Goal: Information Seeking & Learning: Learn about a topic

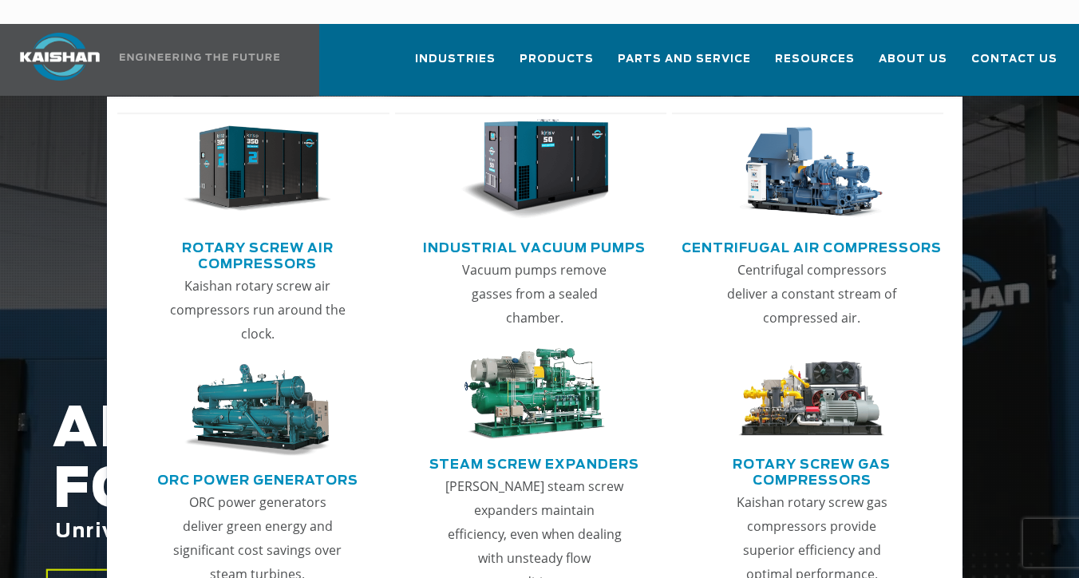
click at [295, 234] on link "Rotary Screw Air Compressors" at bounding box center [256, 254] width 263 height 40
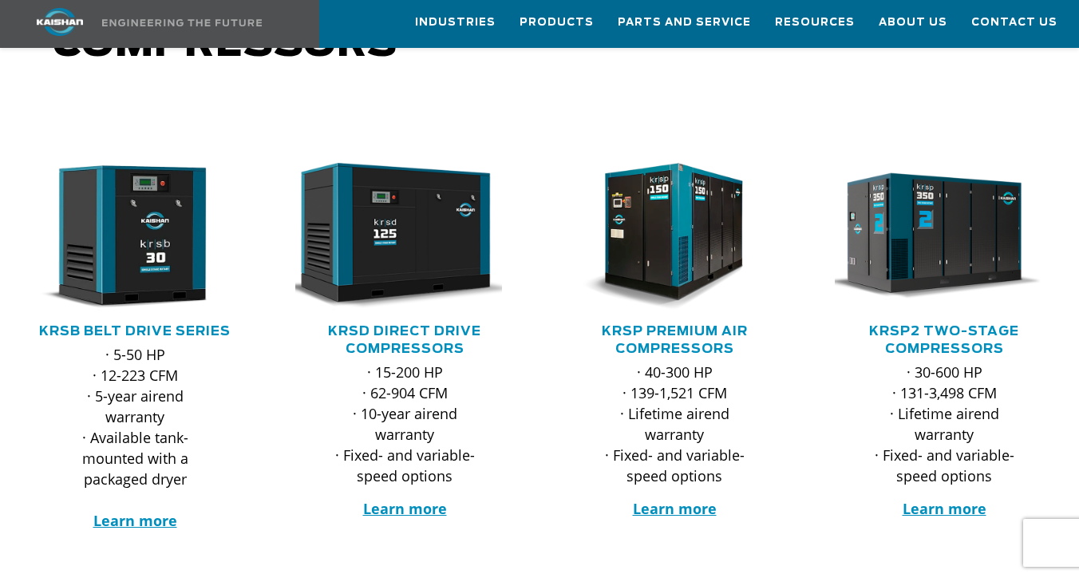
scroll to position [212, 0]
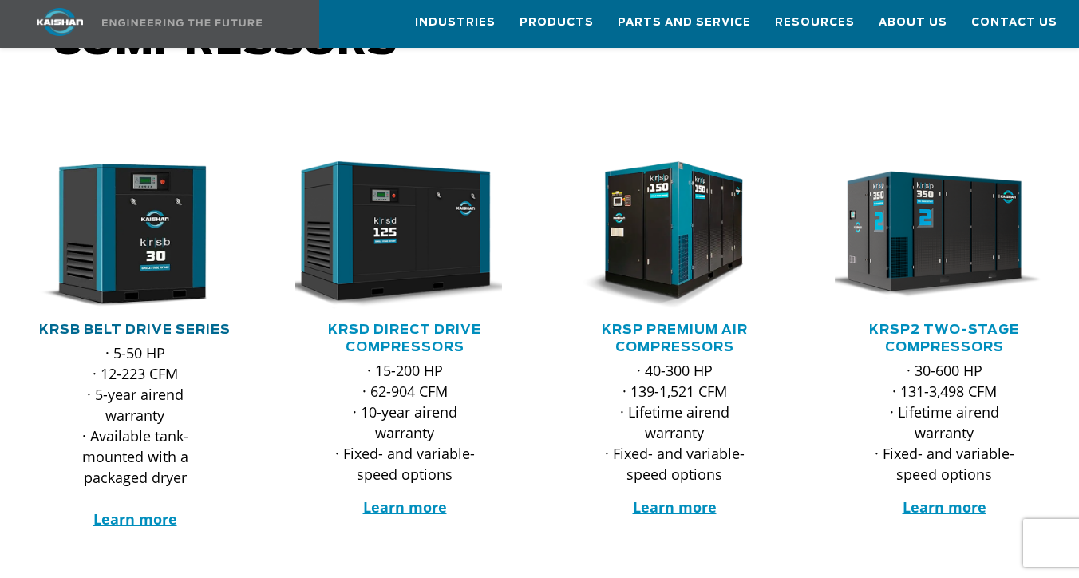
click at [200, 323] on link "KRSB Belt Drive Series" at bounding box center [135, 329] width 192 height 13
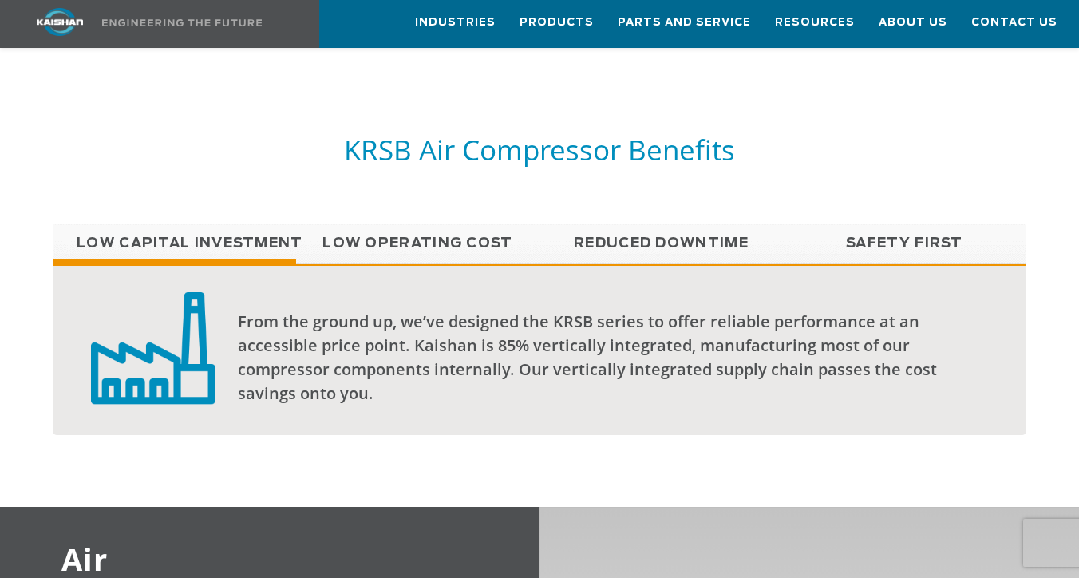
scroll to position [1195, 0]
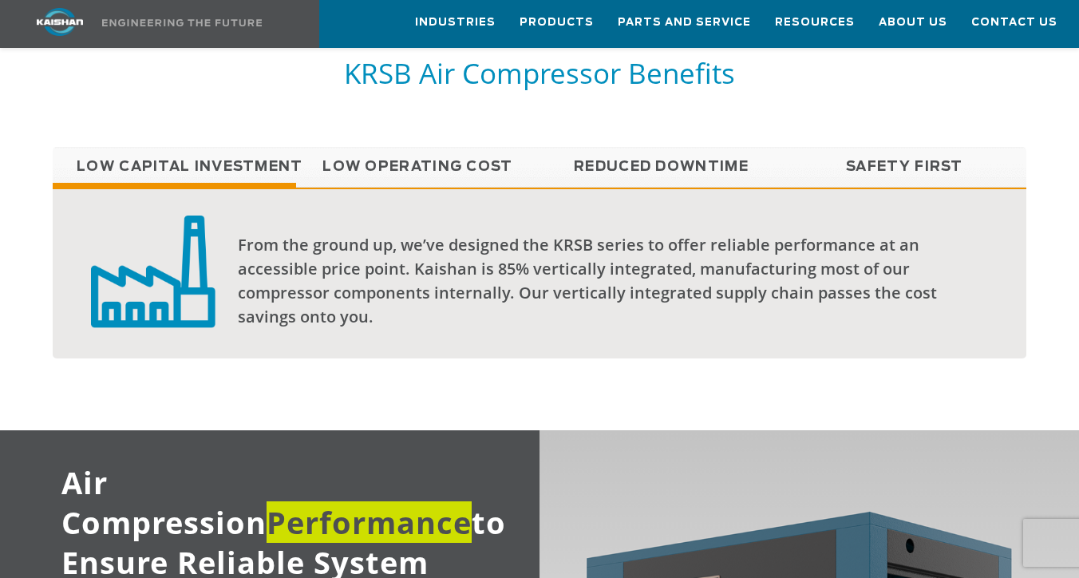
click at [447, 147] on link "Low Operating Cost" at bounding box center [417, 167] width 243 height 40
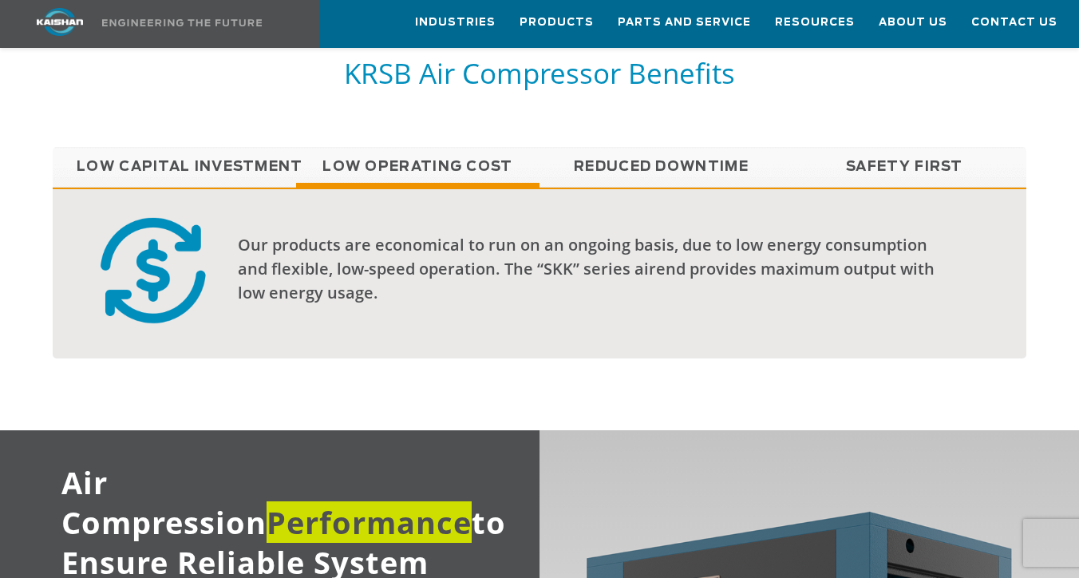
click at [614, 147] on link "Reduced Downtime" at bounding box center [660, 167] width 243 height 40
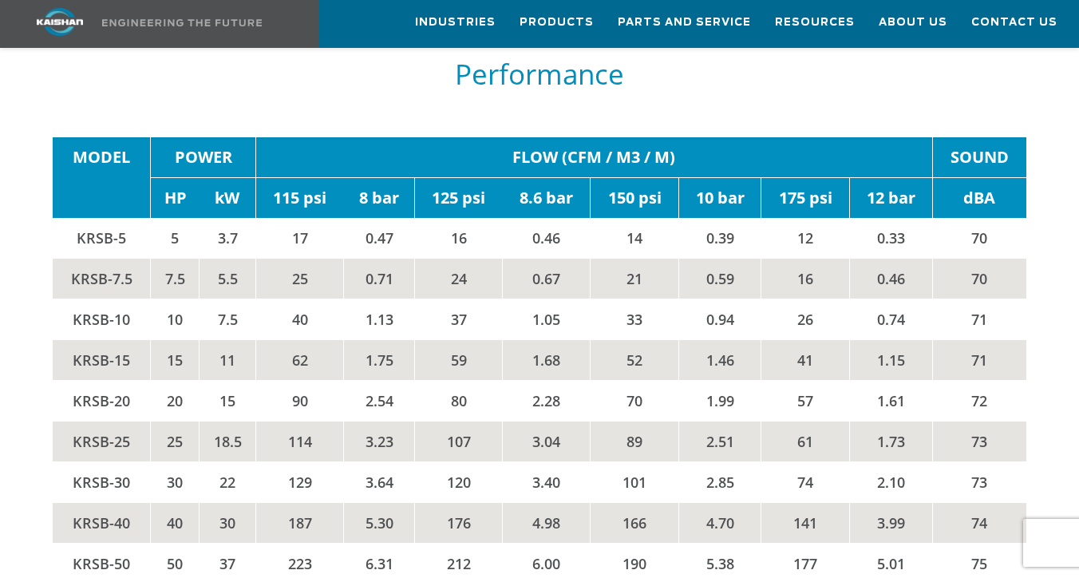
scroll to position [2416, 0]
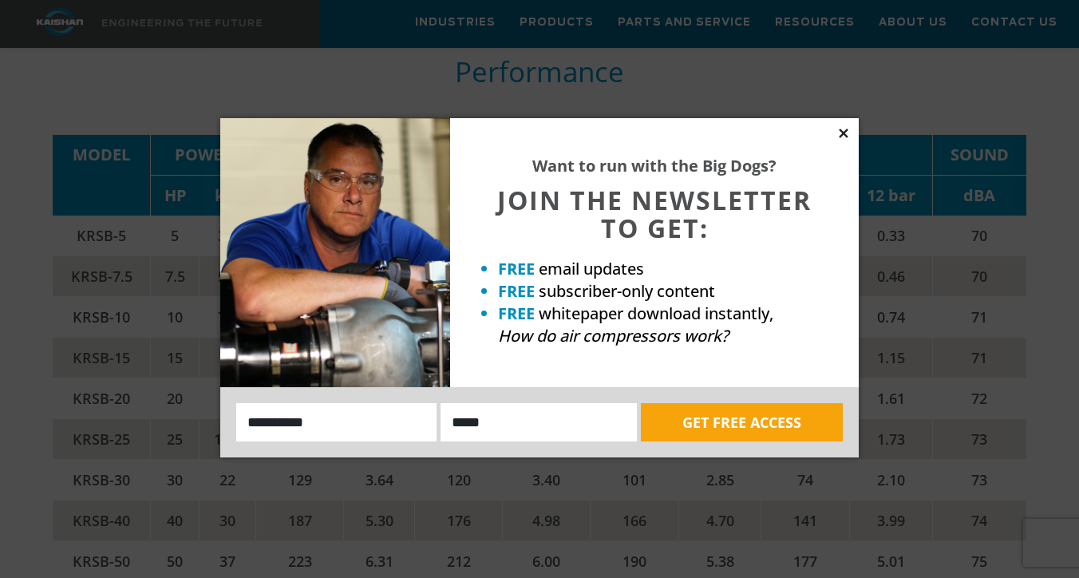
click at [841, 131] on icon at bounding box center [843, 132] width 9 height 9
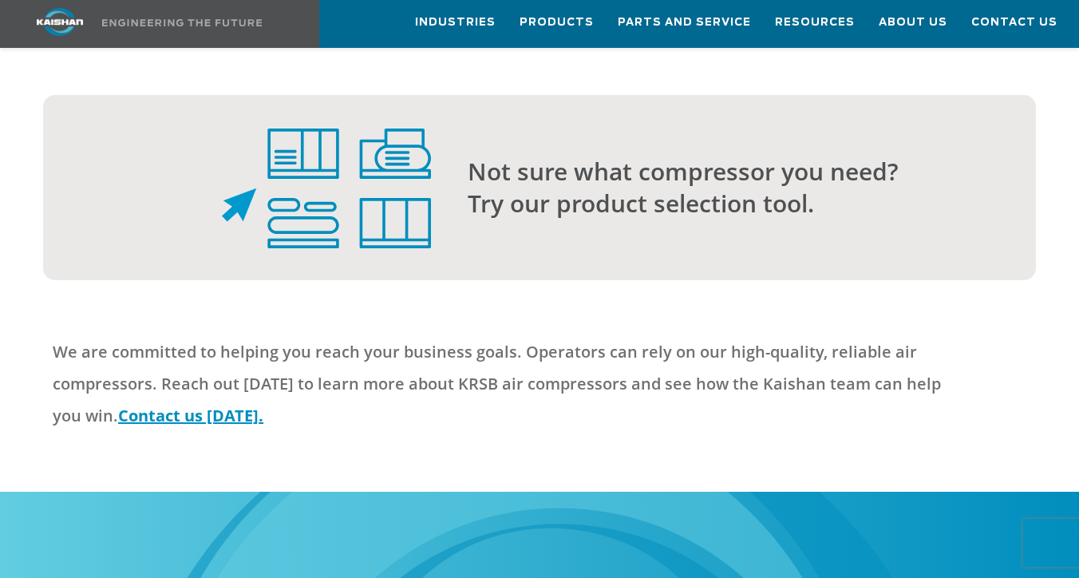
scroll to position [3830, 0]
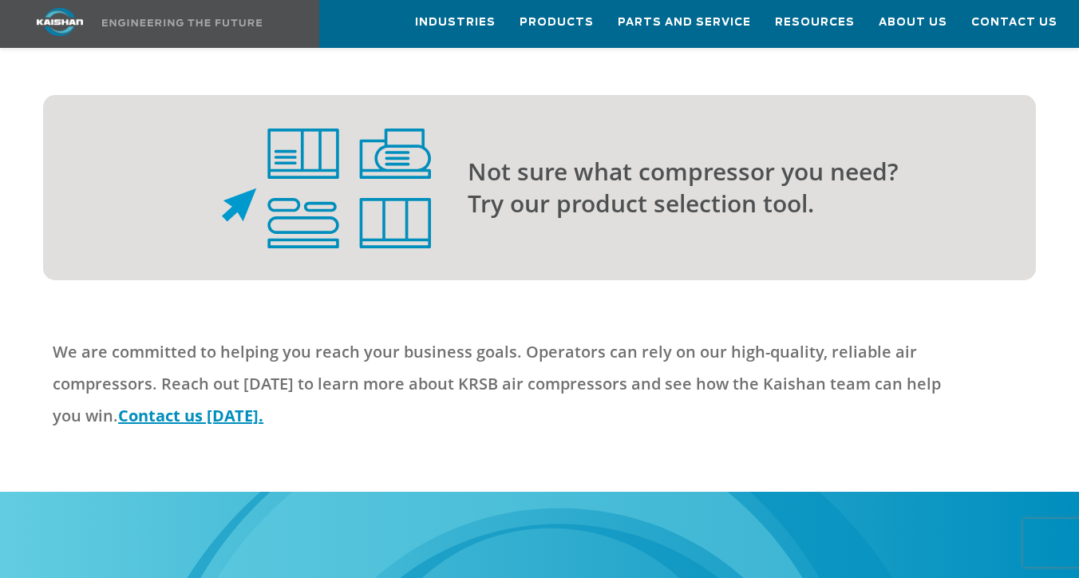
click at [527, 219] on p "Not sure what compressor you need? Try our product selection tool." at bounding box center [720, 188] width 504 height 64
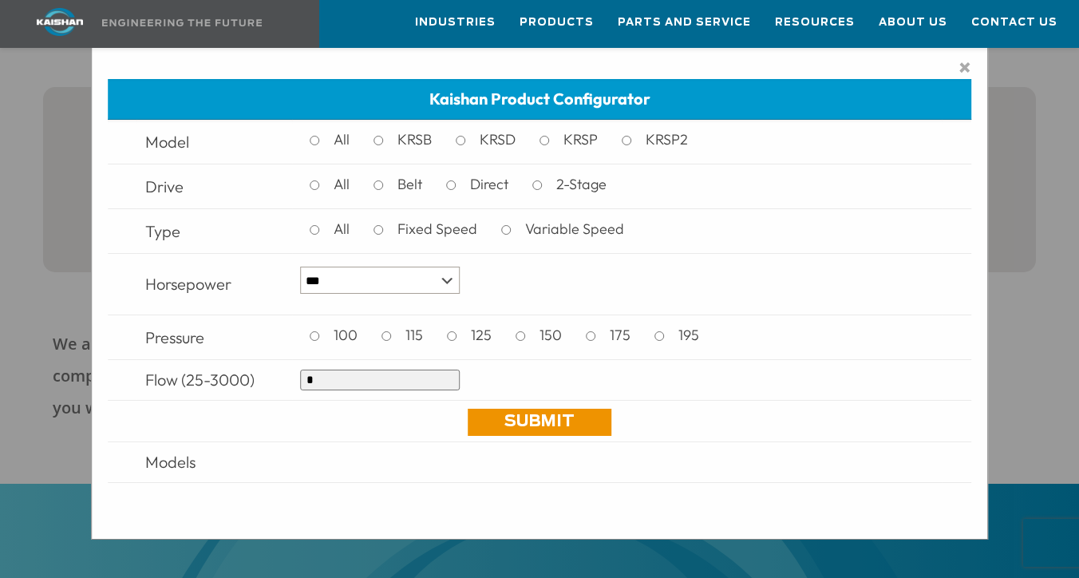
scroll to position [3829, 0]
click at [425, 377] on input "*" at bounding box center [380, 379] width 160 height 21
click at [965, 70] on span "×" at bounding box center [964, 67] width 13 height 24
